Goal: Transaction & Acquisition: Purchase product/service

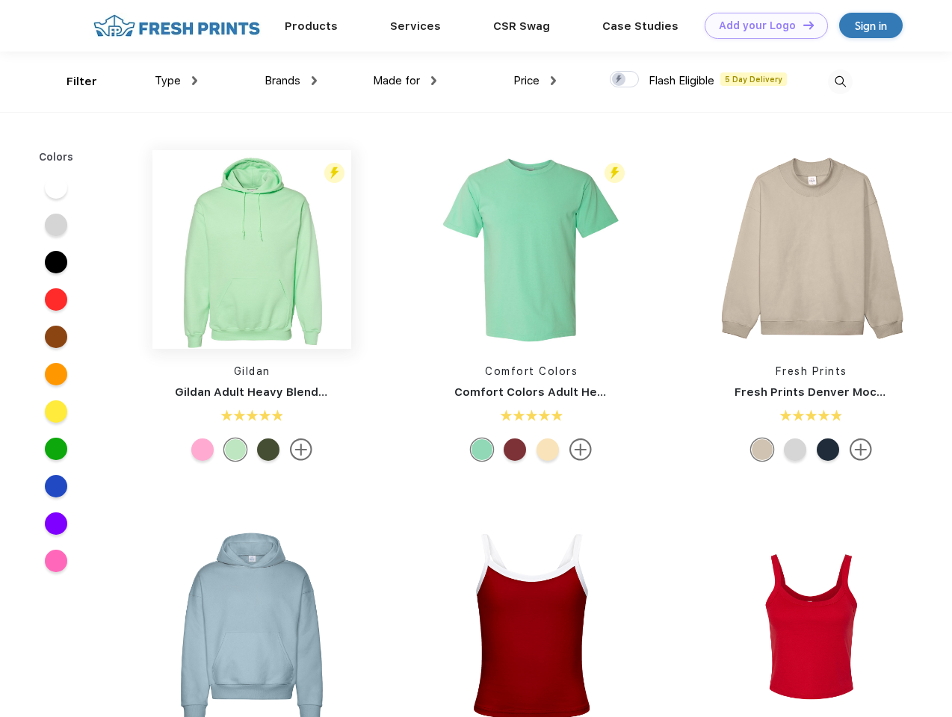
scroll to position [1, 0]
click at [761, 25] on link "Add your Logo Design Tool" at bounding box center [766, 26] width 123 height 26
click at [0, 0] on div "Design Tool" at bounding box center [0, 0] width 0 height 0
click at [802, 25] on link "Add your Logo Design Tool" at bounding box center [766, 26] width 123 height 26
click at [72, 81] on div "Filter" at bounding box center [82, 81] width 31 height 17
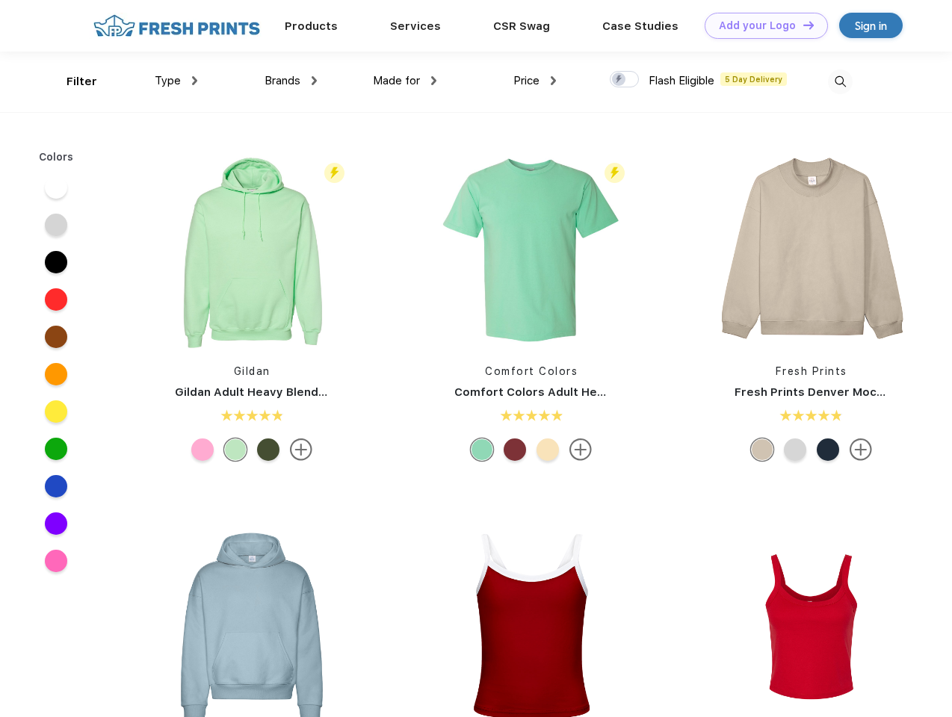
click at [176, 81] on span "Type" at bounding box center [168, 80] width 26 height 13
click at [291, 81] on span "Brands" at bounding box center [283, 80] width 36 height 13
click at [405, 81] on span "Made for" at bounding box center [396, 80] width 47 height 13
click at [535, 81] on span "Price" at bounding box center [526, 80] width 26 height 13
click at [625, 80] on div at bounding box center [624, 79] width 29 height 16
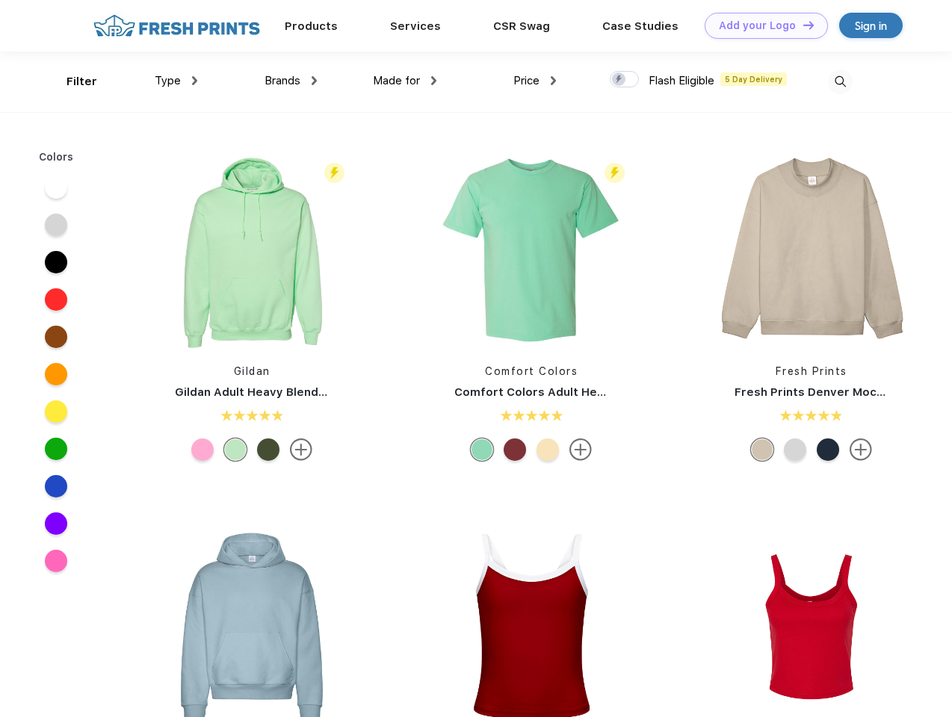
click at [620, 80] on input "checkbox" at bounding box center [615, 75] width 10 height 10
click at [840, 81] on img at bounding box center [840, 82] width 25 height 25
